Goal: Find specific page/section: Find specific page/section

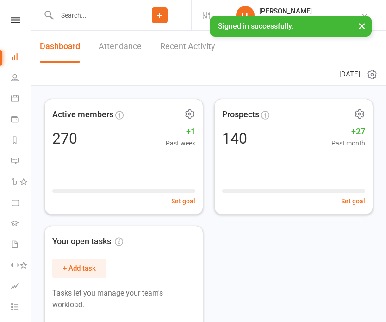
click at [75, 13] on input "text" at bounding box center [91, 15] width 74 height 13
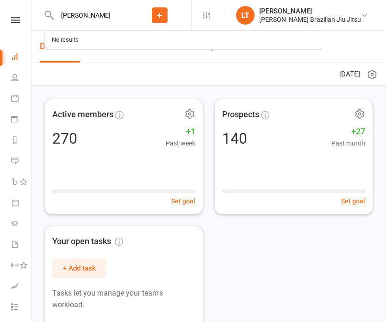
type input "[PERSON_NAME]"
click at [48, 16] on icon at bounding box center [49, 15] width 10 height 11
click at [74, 14] on input "[PERSON_NAME]" at bounding box center [91, 15] width 74 height 13
drag, startPoint x: 86, startPoint y: 13, endPoint x: -25, endPoint y: 6, distance: 110.9
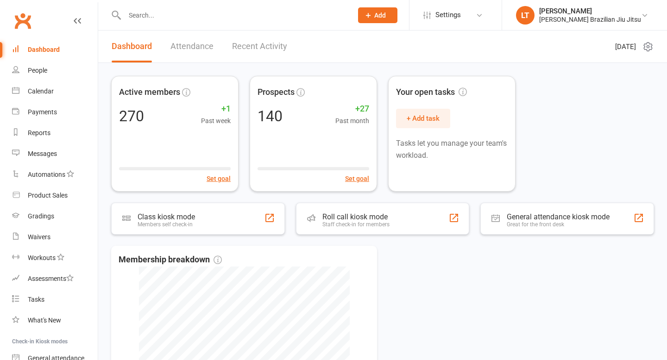
click at [165, 10] on input "text" at bounding box center [234, 15] width 224 height 13
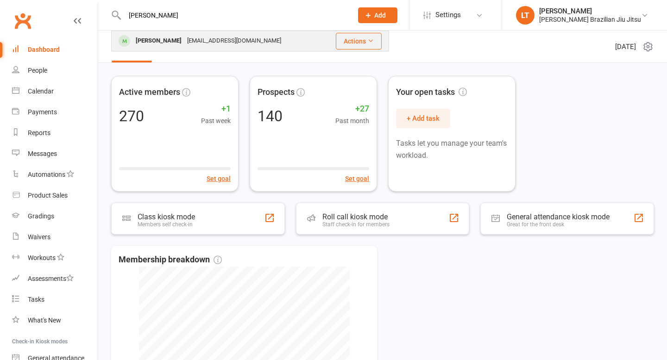
type input "[PERSON_NAME]"
click at [197, 44] on div "[EMAIL_ADDRESS][DOMAIN_NAME]" at bounding box center [234, 40] width 100 height 13
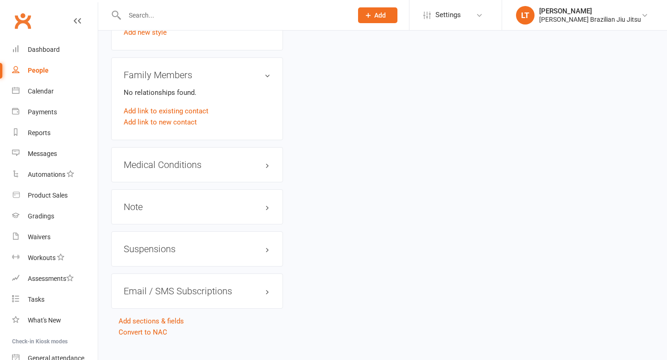
scroll to position [855, 0]
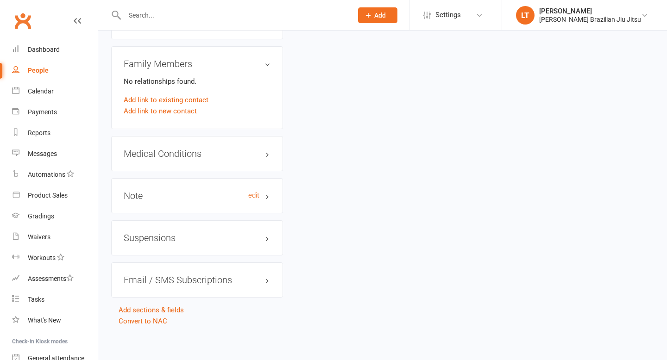
click at [184, 191] on h3 "Note edit" at bounding box center [197, 196] width 147 height 10
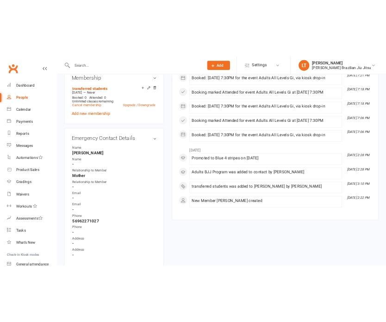
scroll to position [0, 0]
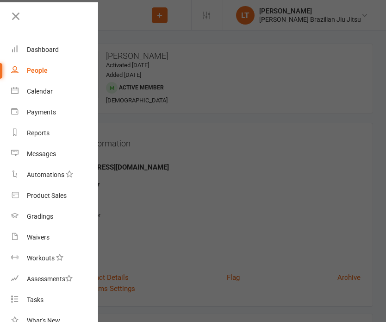
click at [221, 153] on div at bounding box center [193, 161] width 386 height 322
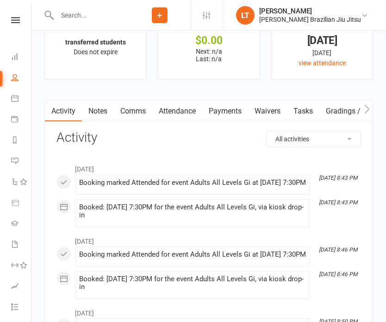
scroll to position [1168, 0]
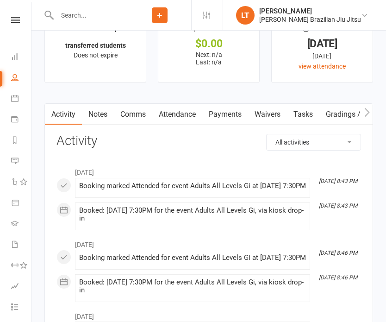
click at [79, 19] on input "text" at bounding box center [91, 15] width 74 height 13
type input "[PERSON_NAME]"
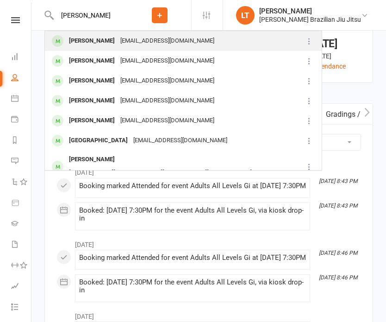
click at [98, 39] on div "[PERSON_NAME]" at bounding box center [91, 40] width 51 height 13
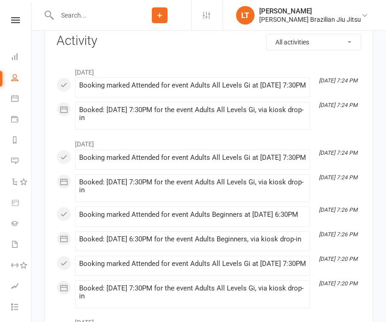
scroll to position [1270, 0]
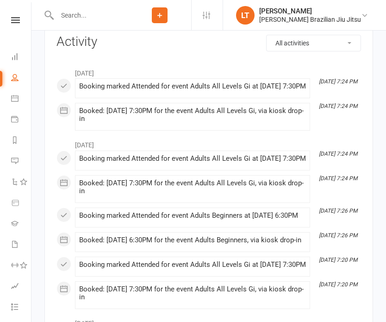
click at [75, 15] on input "text" at bounding box center [91, 15] width 74 height 13
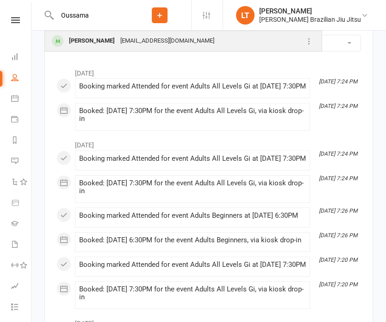
type input "Oussama"
click at [112, 36] on div "[PERSON_NAME]" at bounding box center [91, 40] width 51 height 13
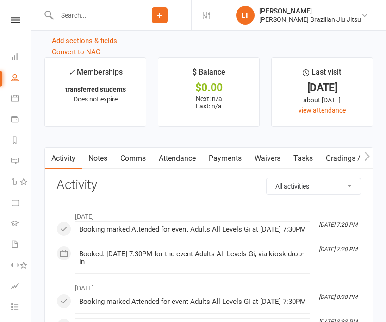
scroll to position [1082, 0]
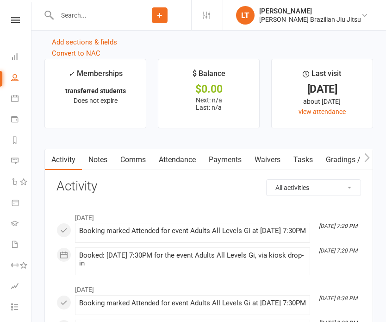
click at [75, 13] on input "text" at bounding box center [91, 15] width 74 height 13
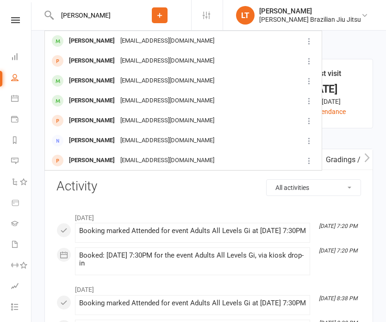
type input "[PERSON_NAME]"
click at [100, 37] on div "[PERSON_NAME]" at bounding box center [91, 40] width 51 height 13
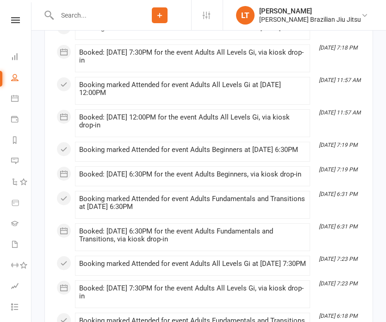
scroll to position [2672, 0]
click at [80, 15] on input "text" at bounding box center [91, 15] width 74 height 13
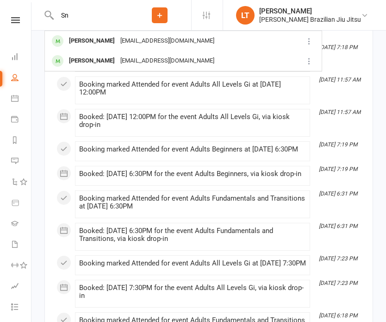
type input "S"
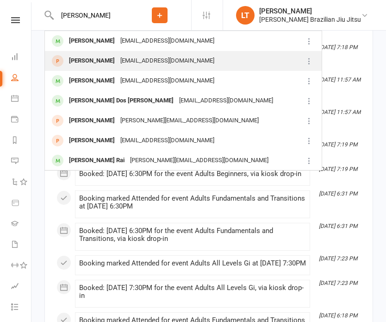
type input "[PERSON_NAME]"
click at [107, 60] on div "[PERSON_NAME]" at bounding box center [91, 60] width 51 height 13
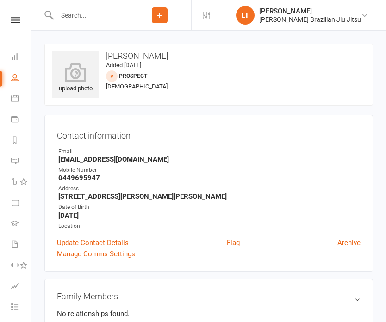
click at [88, 17] on input "text" at bounding box center [91, 15] width 74 height 13
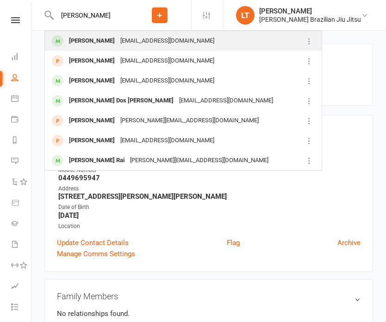
type input "[PERSON_NAME]"
click at [118, 40] on div "[EMAIL_ADDRESS][DOMAIN_NAME]" at bounding box center [168, 40] width 100 height 13
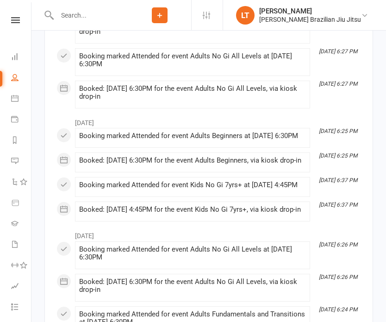
scroll to position [1729, 0]
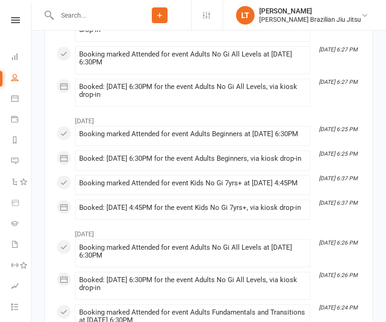
click at [80, 18] on input "text" at bounding box center [91, 15] width 74 height 13
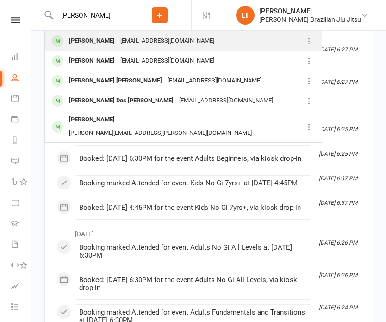
type input "[PERSON_NAME]"
click at [103, 39] on div "[PERSON_NAME]" at bounding box center [91, 40] width 51 height 13
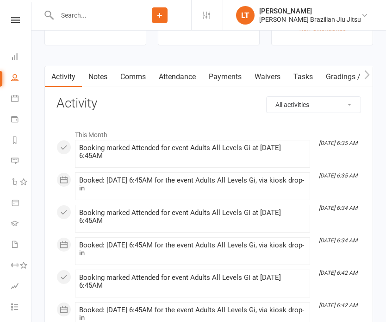
scroll to position [908, 0]
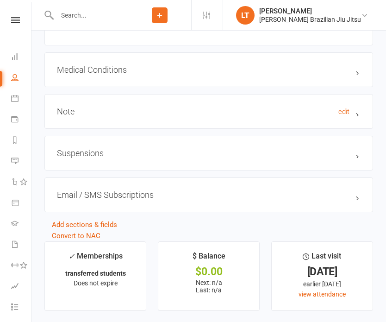
click at [131, 107] on h3 "Note edit" at bounding box center [209, 112] width 304 height 10
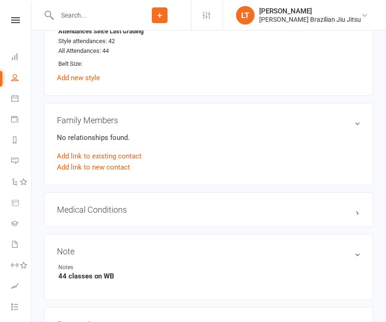
scroll to position [698, 0]
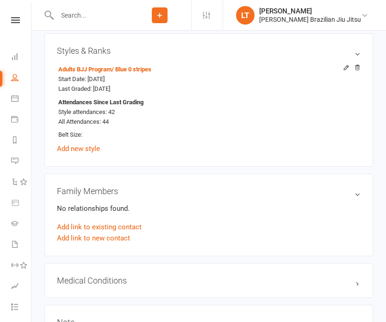
click at [79, 16] on input "text" at bounding box center [91, 15] width 74 height 13
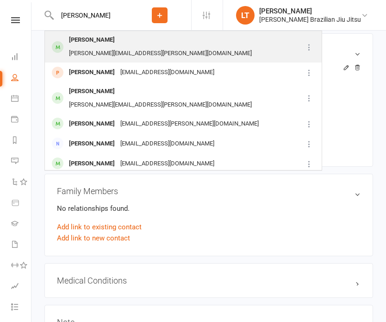
type input "[PERSON_NAME]"
click at [97, 44] on div "[PERSON_NAME]" at bounding box center [91, 39] width 51 height 13
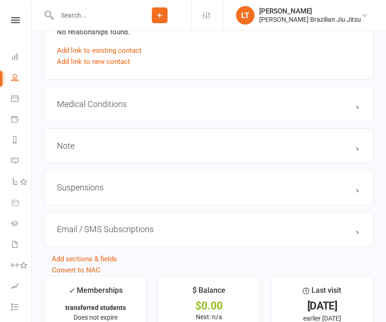
scroll to position [874, 0]
click at [139, 144] on h3 "Note edit" at bounding box center [209, 145] width 304 height 10
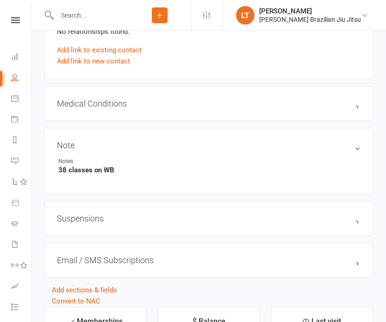
click at [70, 15] on input "text" at bounding box center [91, 15] width 74 height 13
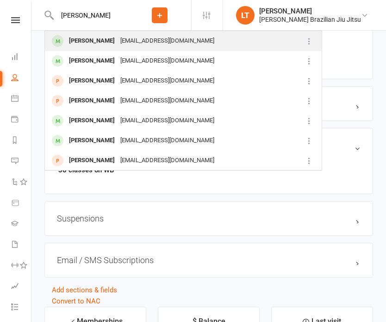
type input "[PERSON_NAME]"
click at [93, 39] on div "[PERSON_NAME]" at bounding box center [91, 40] width 51 height 13
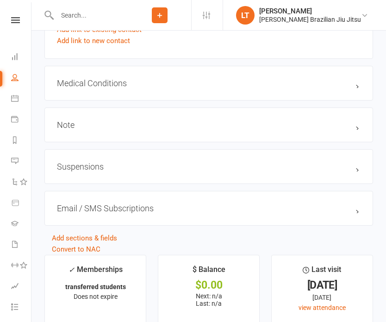
scroll to position [945, 0]
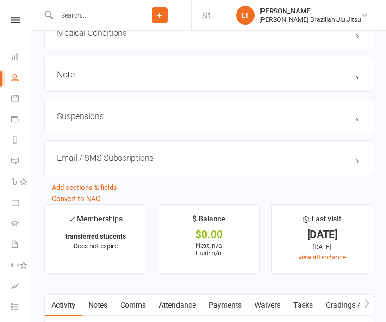
click at [102, 61] on div "Note edit" at bounding box center [208, 74] width 329 height 35
click at [102, 73] on h3 "Note edit" at bounding box center [209, 74] width 304 height 10
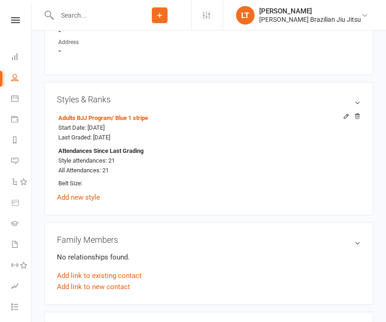
scroll to position [616, 0]
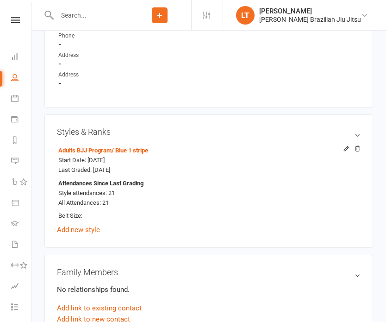
click at [80, 13] on input "text" at bounding box center [91, 15] width 74 height 13
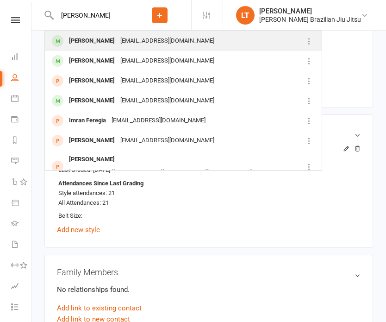
type input "[PERSON_NAME]"
click at [101, 40] on div "[PERSON_NAME]" at bounding box center [91, 40] width 51 height 13
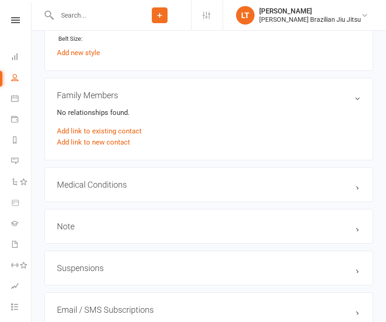
scroll to position [794, 0]
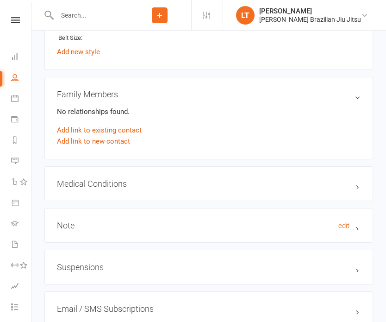
click at [157, 221] on h3 "Note edit" at bounding box center [209, 225] width 304 height 10
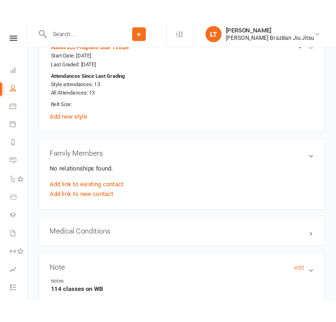
scroll to position [732, 0]
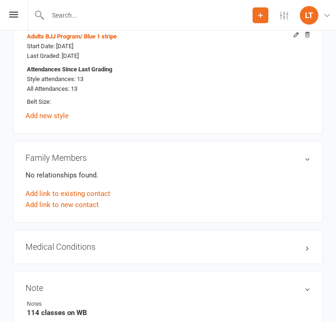
click at [101, 11] on input "text" at bounding box center [149, 15] width 208 height 13
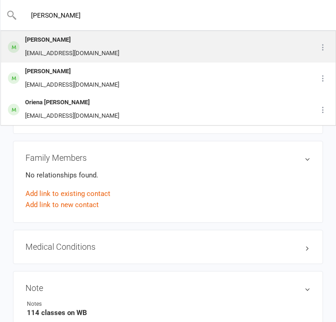
type input "[PERSON_NAME]"
click at [126, 44] on div "[PERSON_NAME] [EMAIL_ADDRESS][DOMAIN_NAME]" at bounding box center [146, 46] width 290 height 31
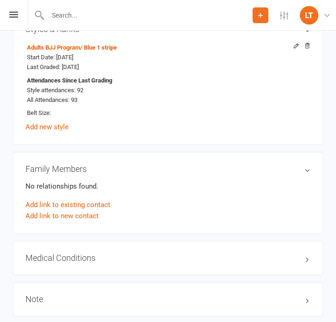
scroll to position [861, 0]
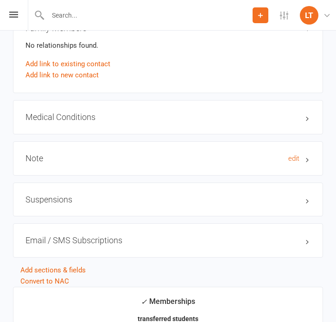
click at [171, 154] on h3 "Note edit" at bounding box center [167, 158] width 285 height 9
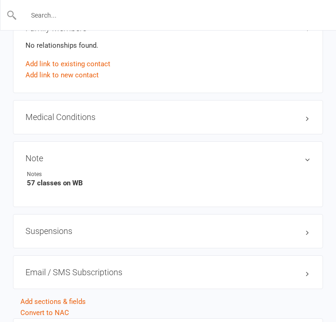
click at [89, 12] on input "text" at bounding box center [168, 15] width 302 height 13
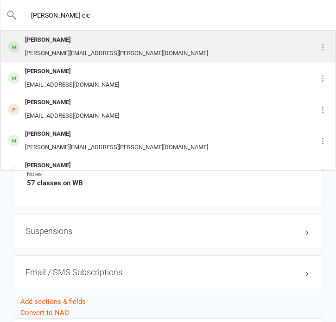
type input "[PERSON_NAME] cic"
click at [81, 45] on div "[PERSON_NAME]" at bounding box center [116, 39] width 189 height 13
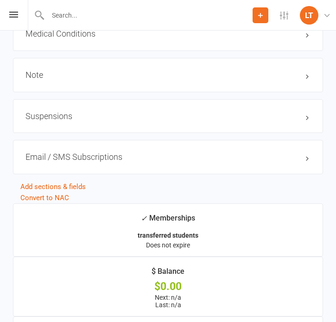
scroll to position [936, 0]
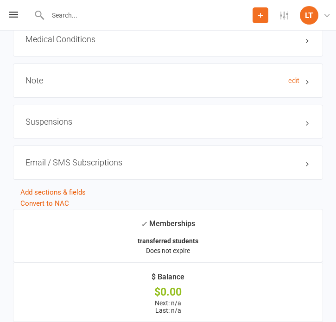
click at [201, 78] on h3 "Note edit" at bounding box center [167, 80] width 285 height 9
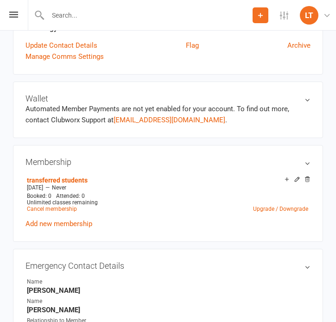
scroll to position [192, 0]
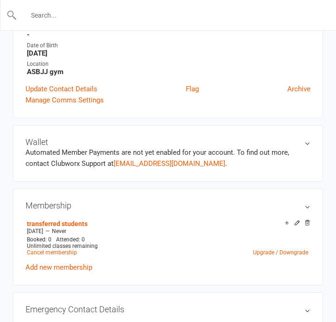
click at [88, 18] on input "text" at bounding box center [168, 15] width 302 height 13
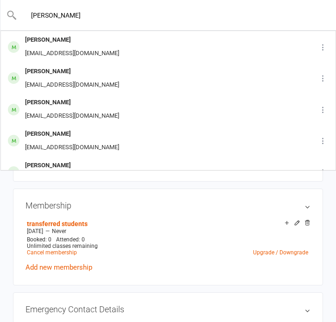
type input "[PERSON_NAME]"
click at [121, 40] on div "[PERSON_NAME] [EMAIL_ADDRESS][DOMAIN_NAME]" at bounding box center [151, 46] width 301 height 31
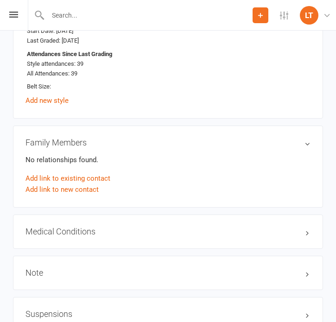
scroll to position [788, 0]
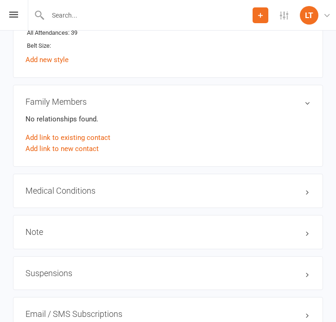
click at [165, 235] on div "Note edit" at bounding box center [168, 232] width 310 height 34
click at [170, 228] on h3 "Note edit" at bounding box center [167, 231] width 285 height 9
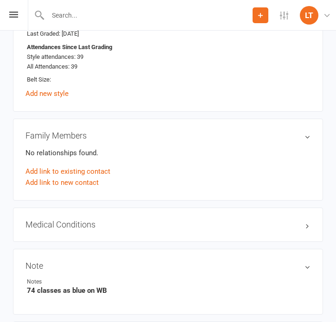
scroll to position [764, 0]
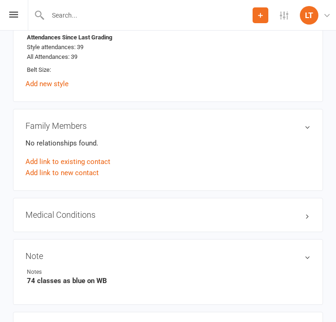
click at [83, 14] on input "text" at bounding box center [149, 15] width 208 height 13
click at [83, 14] on input "text" at bounding box center [168, 15] width 302 height 13
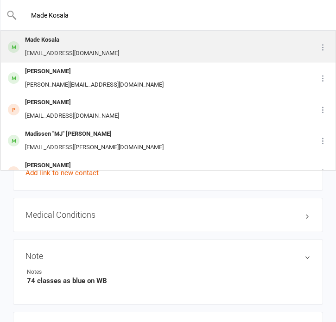
type input "Made Kosala"
click at [105, 40] on div "Made Kosala" at bounding box center [72, 39] width 100 height 13
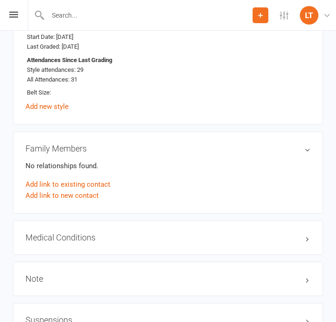
scroll to position [855, 0]
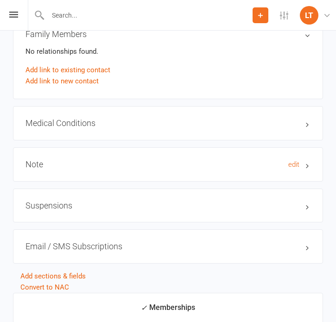
click at [158, 160] on h3 "Note edit" at bounding box center [167, 164] width 285 height 9
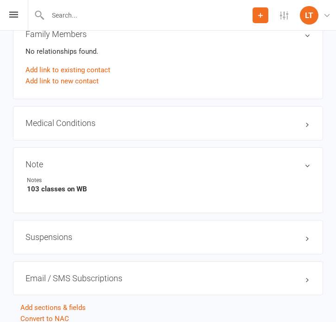
click at [76, 14] on input "text" at bounding box center [149, 15] width 208 height 13
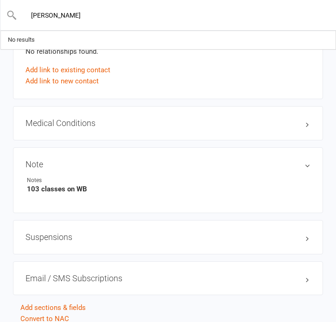
type input "[PERSON_NAME]"
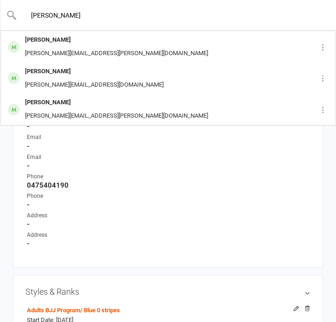
scroll to position [317, 0]
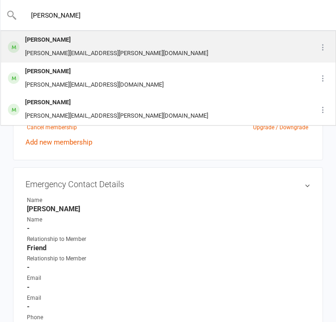
click at [107, 41] on div "[PERSON_NAME] [PERSON_NAME][EMAIL_ADDRESS][PERSON_NAME][DOMAIN_NAME]" at bounding box center [154, 46] width 307 height 31
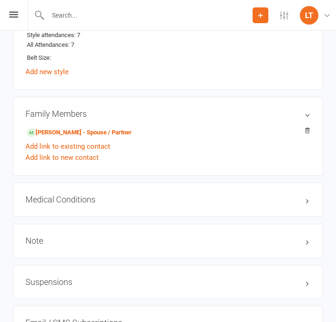
scroll to position [750, 0]
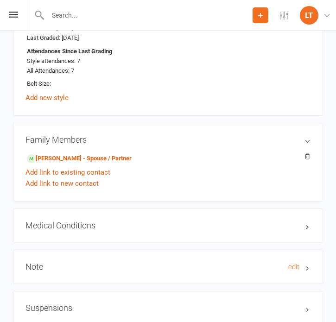
click at [103, 262] on h3 "Note edit" at bounding box center [167, 266] width 285 height 9
click at [110, 13] on input "text" at bounding box center [149, 15] width 208 height 13
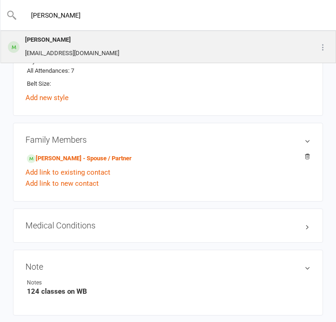
type input "[PERSON_NAME]"
click at [109, 42] on div "[PERSON_NAME] [EMAIL_ADDRESS][DOMAIN_NAME]" at bounding box center [146, 46] width 290 height 31
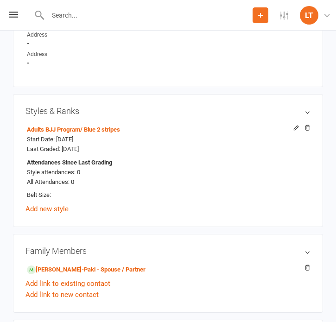
scroll to position [655, 0]
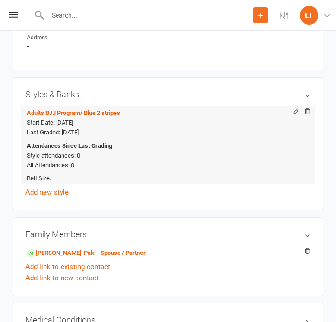
click at [94, 156] on div "Attendances Since Last Grading Style attendances: 0 All Attendances: 0" at bounding box center [166, 155] width 279 height 29
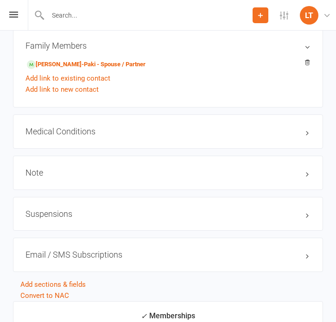
scroll to position [928, 0]
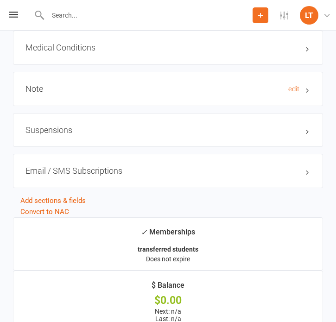
click at [126, 85] on h3 "Note edit" at bounding box center [167, 88] width 285 height 9
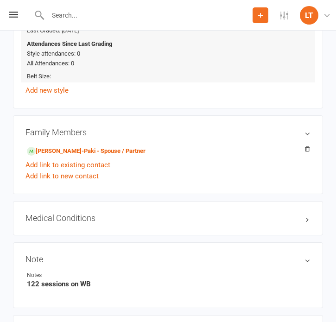
scroll to position [646, 0]
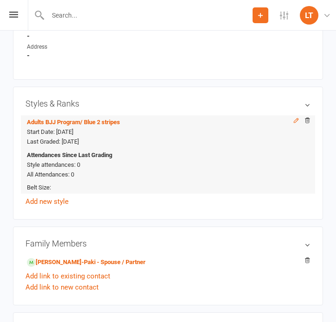
click at [294, 117] on icon at bounding box center [296, 120] width 6 height 6
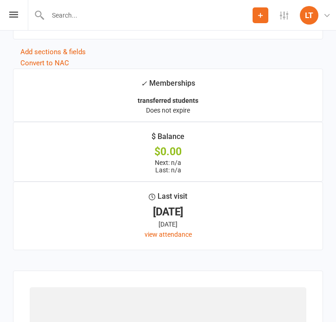
select select "42363"
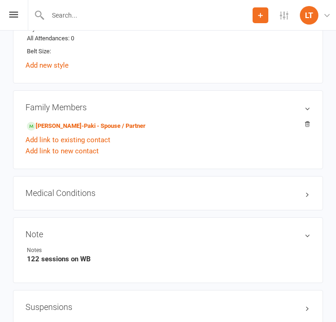
scroll to position [861, 0]
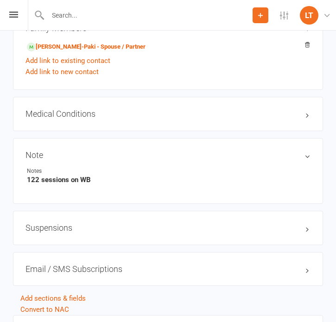
click at [189, 170] on li "Notes 122 sessions on WB" at bounding box center [167, 175] width 285 height 17
click at [164, 160] on div "Note edit Notes 122 sessions on WB" at bounding box center [168, 171] width 310 height 66
click at [95, 16] on input "text" at bounding box center [168, 15] width 302 height 13
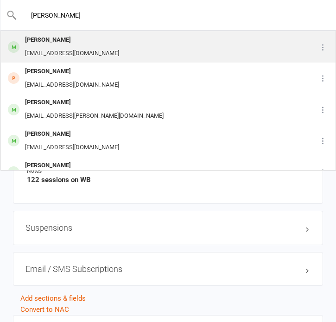
type input "[PERSON_NAME]"
click at [105, 45] on div "[PERSON_NAME]" at bounding box center [72, 39] width 100 height 13
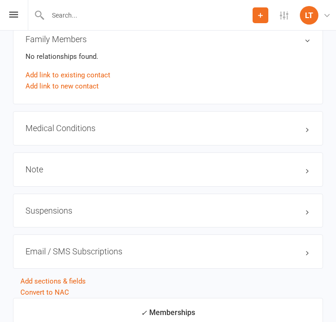
scroll to position [856, 0]
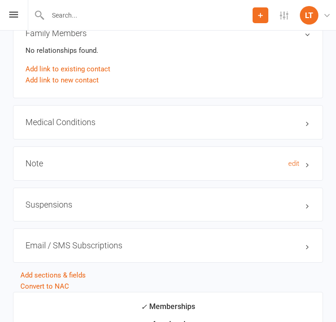
click at [127, 159] on h3 "Note edit" at bounding box center [167, 163] width 285 height 9
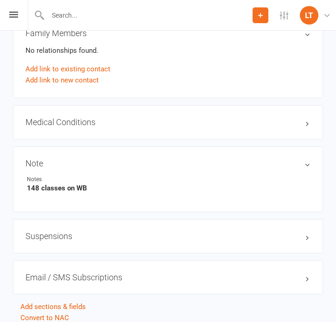
click at [124, 13] on input "text" at bounding box center [149, 15] width 208 height 13
click at [124, 13] on input "text" at bounding box center [168, 15] width 302 height 13
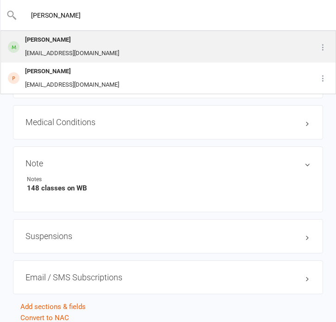
type input "[PERSON_NAME]"
click at [120, 47] on div "[PERSON_NAME] [EMAIL_ADDRESS][DOMAIN_NAME]" at bounding box center [146, 46] width 290 height 31
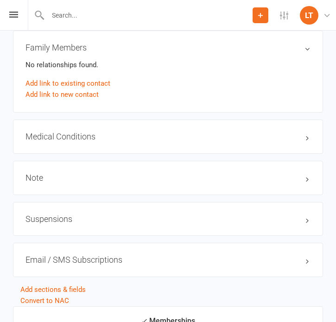
scroll to position [861, 0]
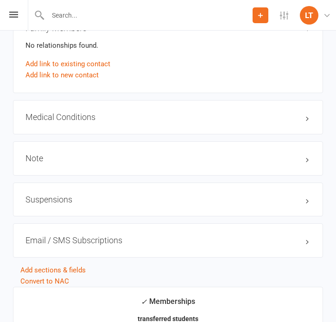
click at [151, 159] on div "Note edit" at bounding box center [168, 158] width 310 height 34
click at [175, 157] on h3 "Note edit" at bounding box center [167, 158] width 285 height 9
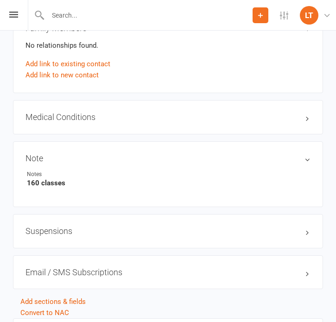
click at [63, 17] on input "text" at bounding box center [149, 15] width 208 height 13
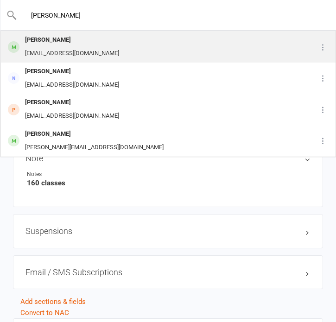
type input "[PERSON_NAME]"
click at [81, 44] on div "[PERSON_NAME]" at bounding box center [72, 39] width 100 height 13
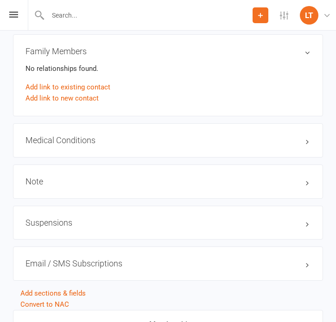
scroll to position [907, 0]
